Goal: Information Seeking & Learning: Learn about a topic

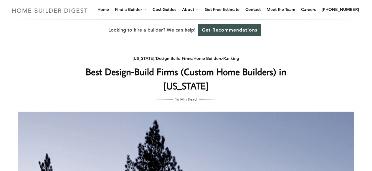
click at [82, 9] on img at bounding box center [49, 10] width 81 height 11
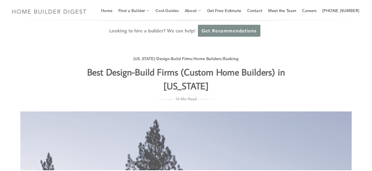
scroll to position [6, 0]
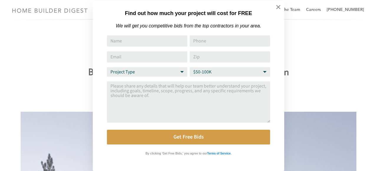
drag, startPoint x: 281, startPoint y: 7, endPoint x: 316, endPoint y: 44, distance: 51.3
click at [302, 42] on div "Find out how much your project will cost for FREE We will get you competitive b…" at bounding box center [188, 85] width 377 height 171
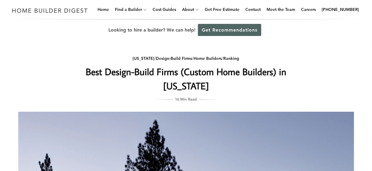
click at [254, 32] on link "Get Recommendations" at bounding box center [229, 30] width 63 height 12
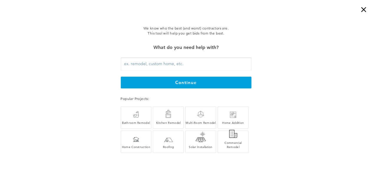
click at [303, 45] on div "We know who the best (and worst) contractors are. This tool will help you get b…" at bounding box center [186, 90] width 372 height 150
click at [362, 9] on div "×" at bounding box center [366, 6] width 12 height 12
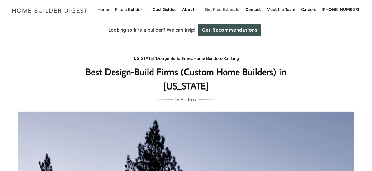
click at [226, 9] on link "Get Free Estimate" at bounding box center [221, 9] width 39 height 19
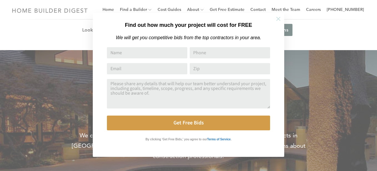
click at [277, 19] on icon at bounding box center [278, 19] width 6 height 6
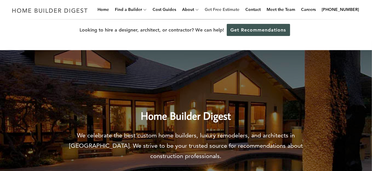
click at [235, 8] on link "Get Free Estimate" at bounding box center [221, 9] width 39 height 19
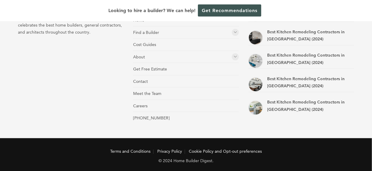
scroll to position [338, 0]
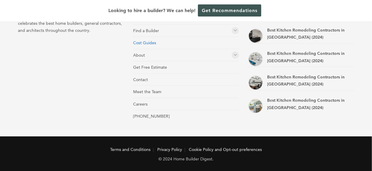
click at [150, 43] on link "Cost Guides" at bounding box center [144, 42] width 23 height 5
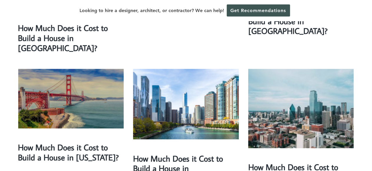
scroll to position [295, 0]
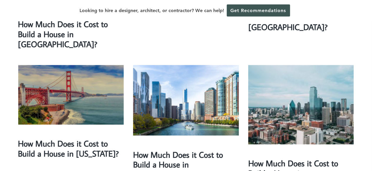
click at [67, 92] on img at bounding box center [71, 95] width 106 height 60
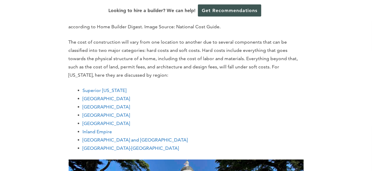
scroll to position [943, 0]
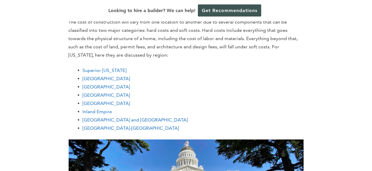
click at [245, 55] on p "The cost of construction will vary from one location to another due to several …" at bounding box center [186, 38] width 235 height 41
click at [127, 87] on link "[GEOGRAPHIC_DATA]" at bounding box center [106, 87] width 47 height 6
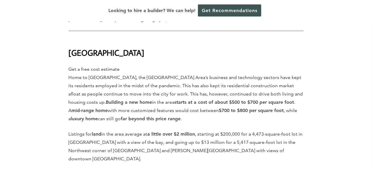
scroll to position [2593, 0]
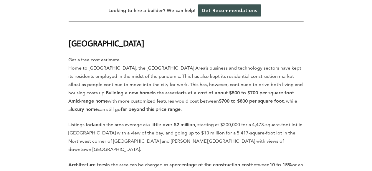
click at [299, 121] on p "Listings for land in the area average at a little over $2 million , starting at…" at bounding box center [186, 137] width 235 height 33
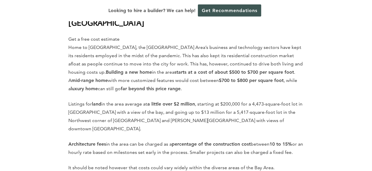
scroll to position [2623, 0]
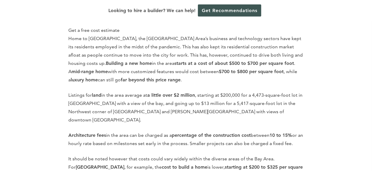
click at [251, 155] on p "It should be noted however that costs could vary widely within the diverse area…" at bounding box center [186, 171] width 235 height 33
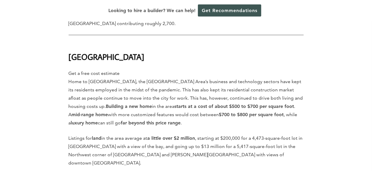
scroll to position [2564, 0]
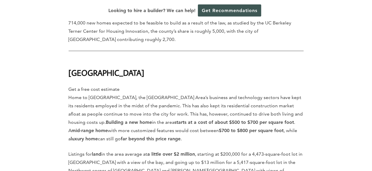
drag, startPoint x: 343, startPoint y: 36, endPoint x: 347, endPoint y: 50, distance: 14.7
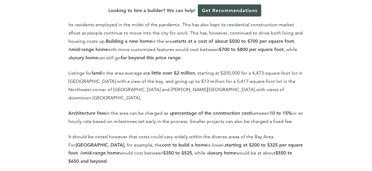
scroll to position [2649, 0]
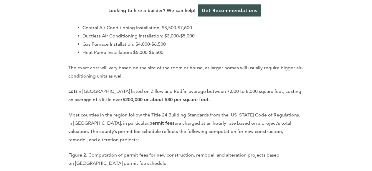
scroll to position [1378, 0]
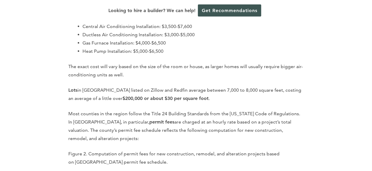
click at [125, 86] on p "Lots in Sacramento listed on Zillow and Redfin average between 7,000 to 8,000 s…" at bounding box center [186, 94] width 235 height 17
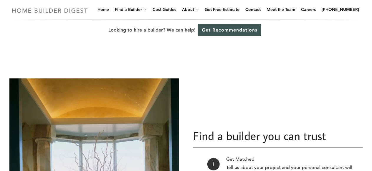
click at [67, 8] on img at bounding box center [49, 10] width 81 height 11
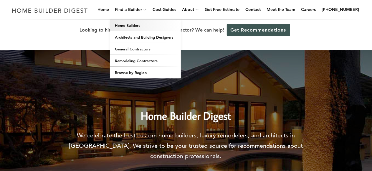
click at [134, 24] on link "Home Builders" at bounding box center [145, 25] width 71 height 12
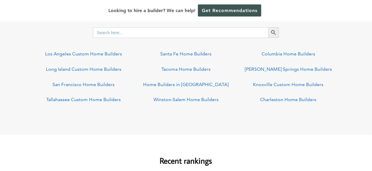
scroll to position [472, 0]
click at [96, 84] on link "San Francisco Home Builders" at bounding box center [84, 84] width 62 height 6
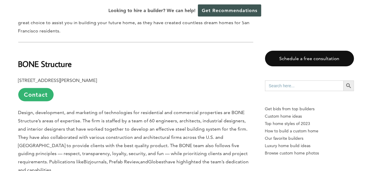
scroll to position [412, 0]
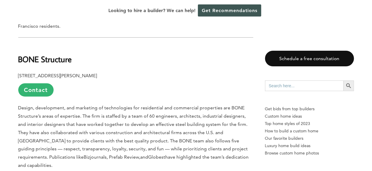
click at [145, 104] on p "Design, development, and marketing of technologies for residential and commerci…" at bounding box center [135, 137] width 235 height 66
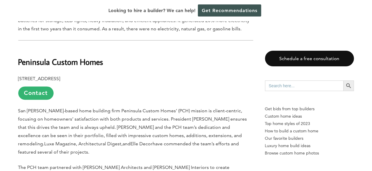
scroll to position [618, 0]
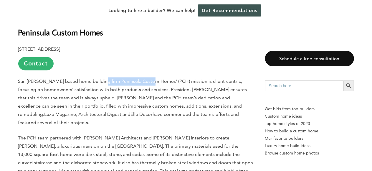
drag, startPoint x: 98, startPoint y: 58, endPoint x: 151, endPoint y: 57, distance: 53.1
click at [151, 78] on span "San [PERSON_NAME]-based home building firm Peninsula Custom Homes’ (PCH) missio…" at bounding box center [132, 97] width 229 height 39
copy span "Peninsula Custom Homes"
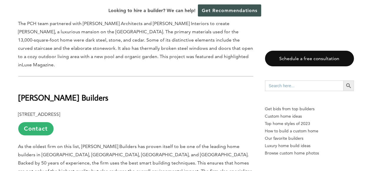
scroll to position [736, 0]
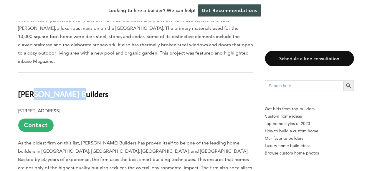
drag, startPoint x: 72, startPoint y: 54, endPoint x: 36, endPoint y: 51, distance: 36.0
click at [33, 80] on h2 "[PERSON_NAME] Builders" at bounding box center [135, 90] width 235 height 20
click at [154, 80] on h2 "[PERSON_NAME] Builders" at bounding box center [135, 90] width 235 height 20
click at [165, 80] on h2 "[PERSON_NAME] Builders" at bounding box center [135, 90] width 235 height 20
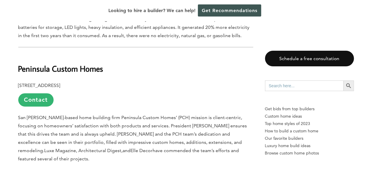
scroll to position [589, 0]
